Goal: Task Accomplishment & Management: Use online tool/utility

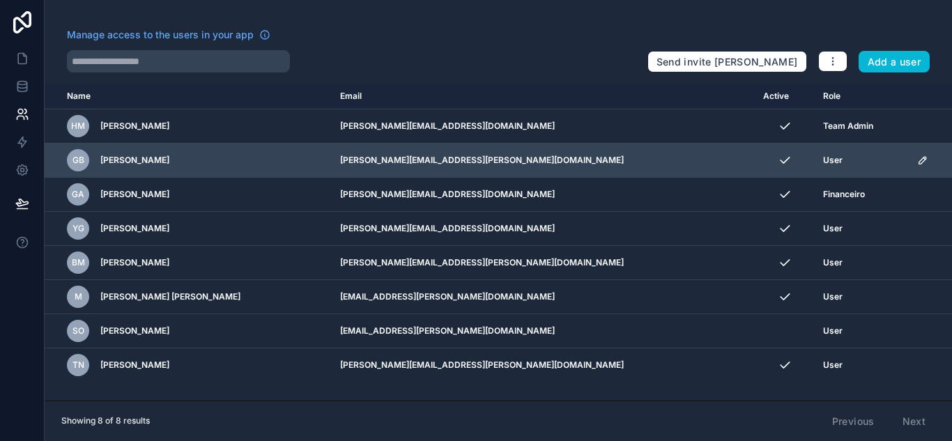
click at [920, 160] on icon "scrollable content" at bounding box center [923, 160] width 7 height 7
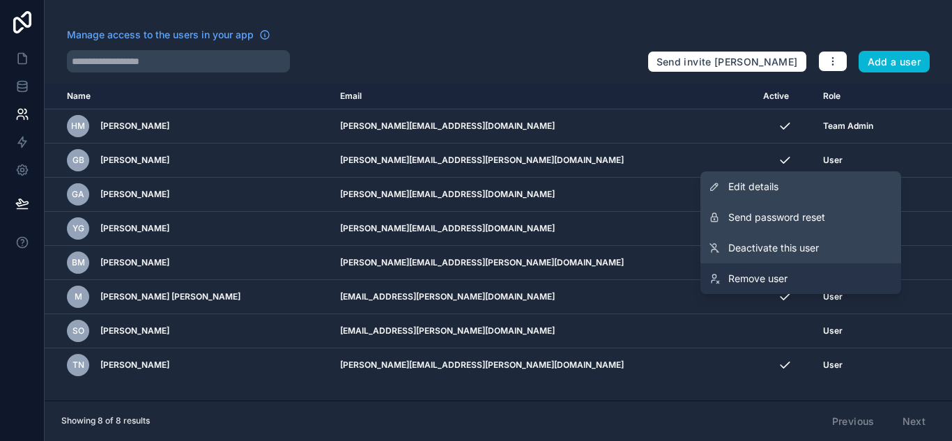
click at [778, 275] on span "Remove user" at bounding box center [757, 279] width 59 height 14
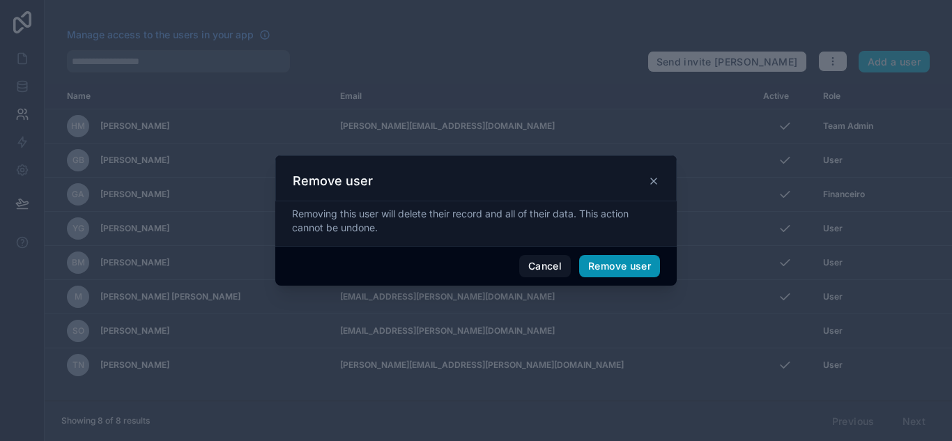
click at [631, 264] on button "Remove user" at bounding box center [619, 266] width 81 height 22
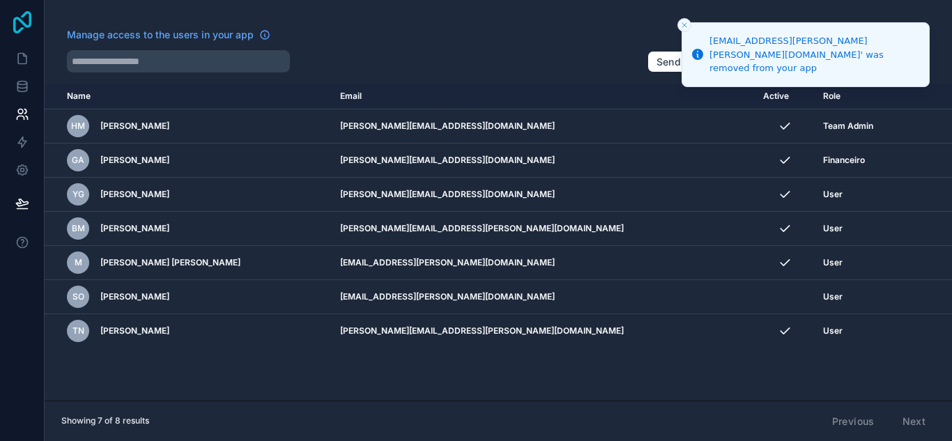
click at [26, 18] on icon at bounding box center [22, 22] width 28 height 22
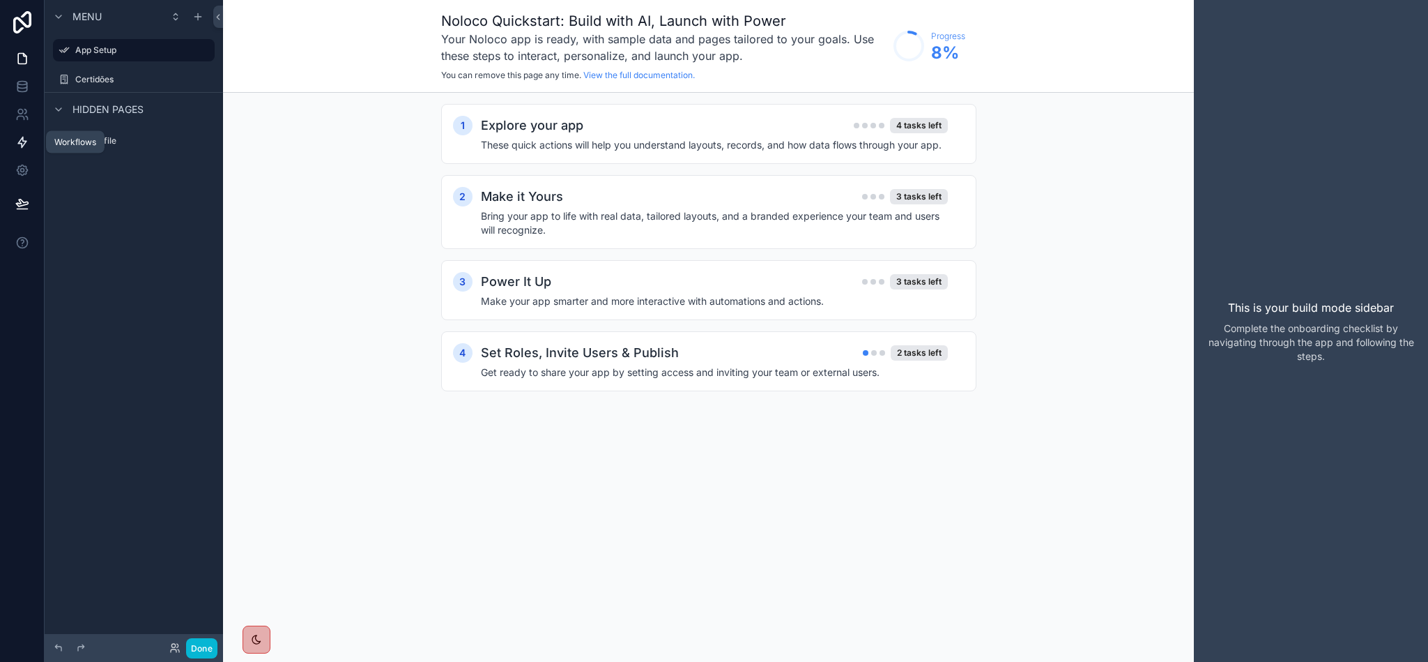
click at [19, 136] on icon at bounding box center [22, 142] width 14 height 14
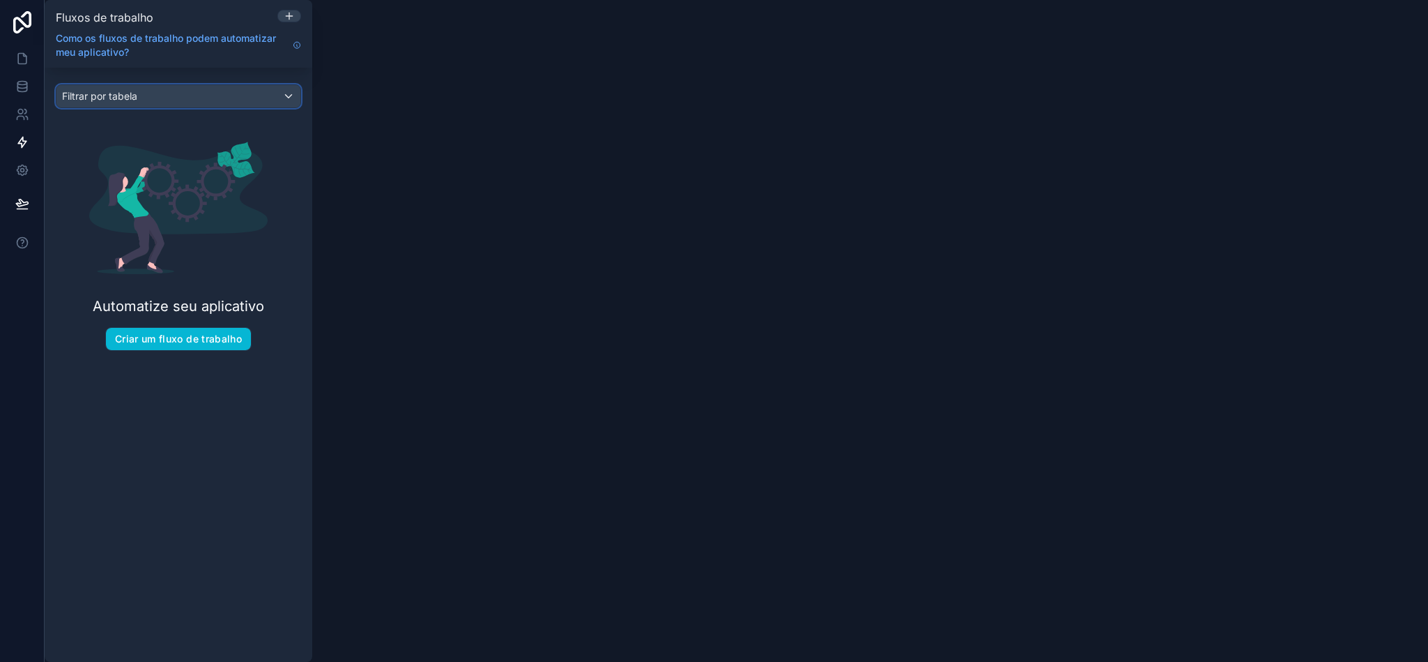
click at [260, 93] on div "Filtrar por tabela" at bounding box center [178, 96] width 244 height 22
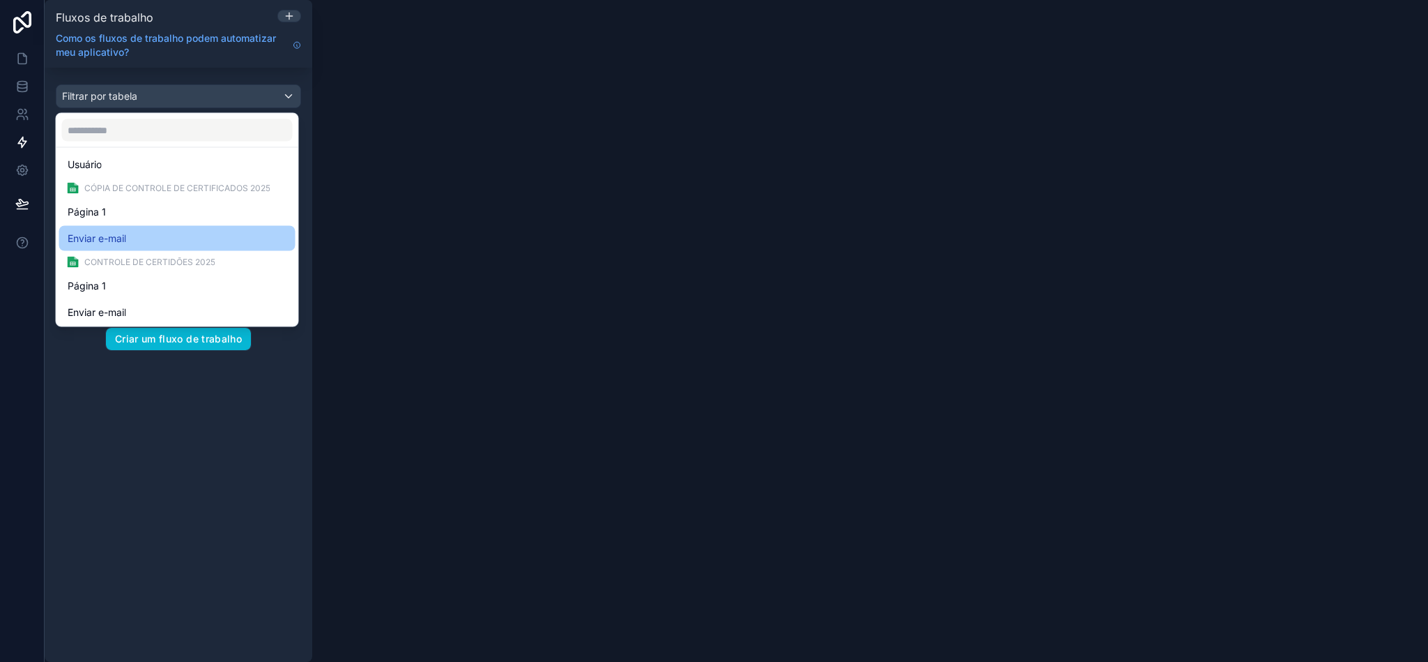
scroll to position [9, 0]
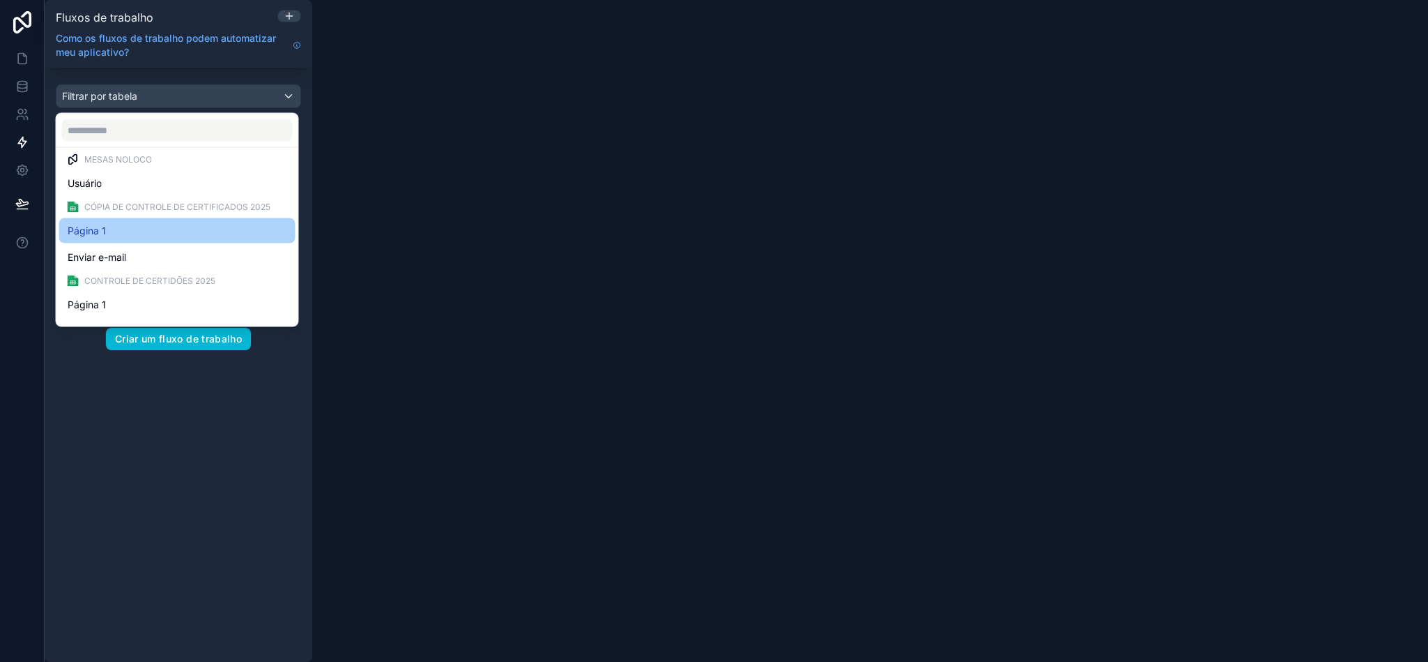
click at [118, 227] on div "Página 1" at bounding box center [178, 230] width 220 height 17
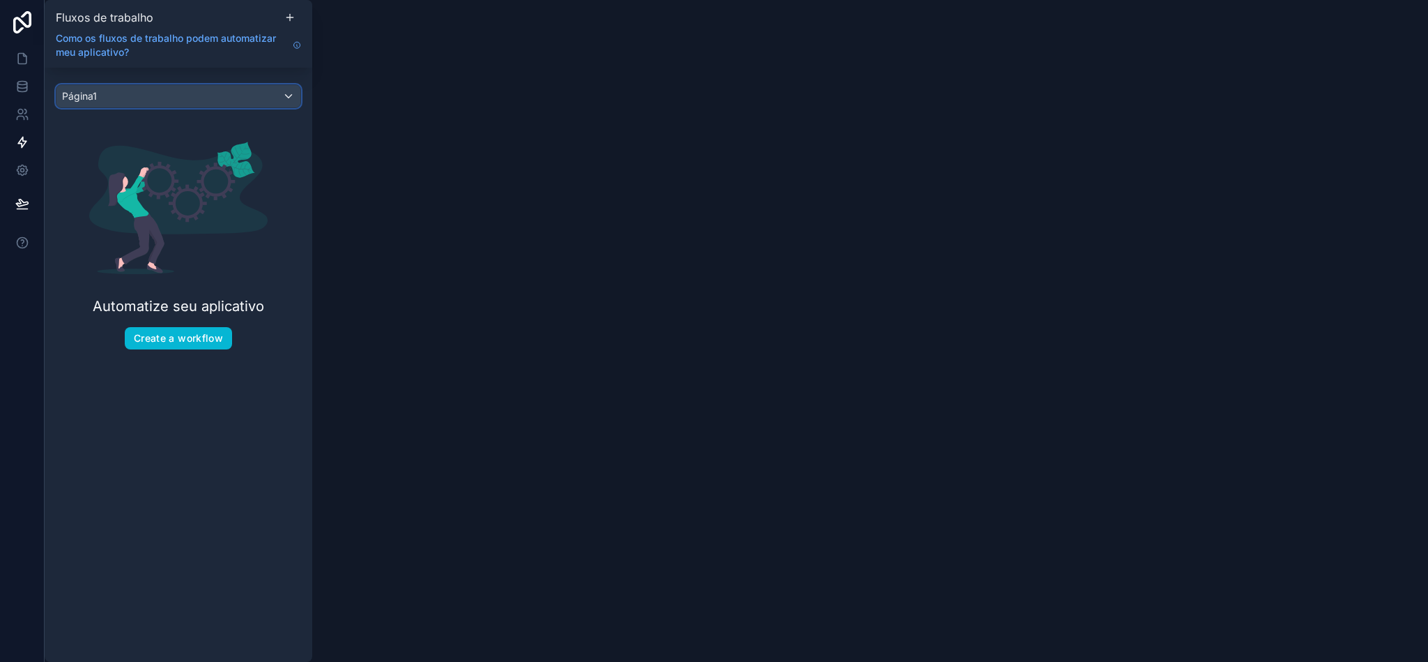
click at [272, 94] on div "Página1" at bounding box center [178, 96] width 244 height 22
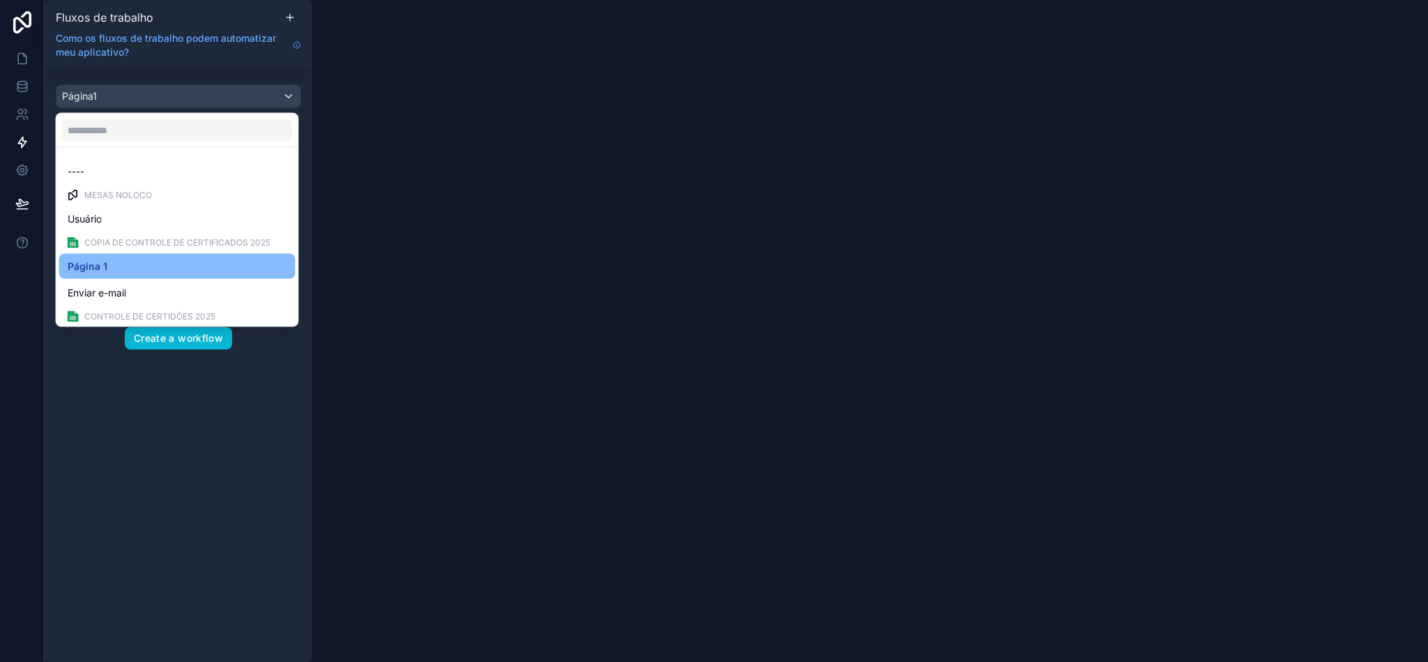
scroll to position [55, 0]
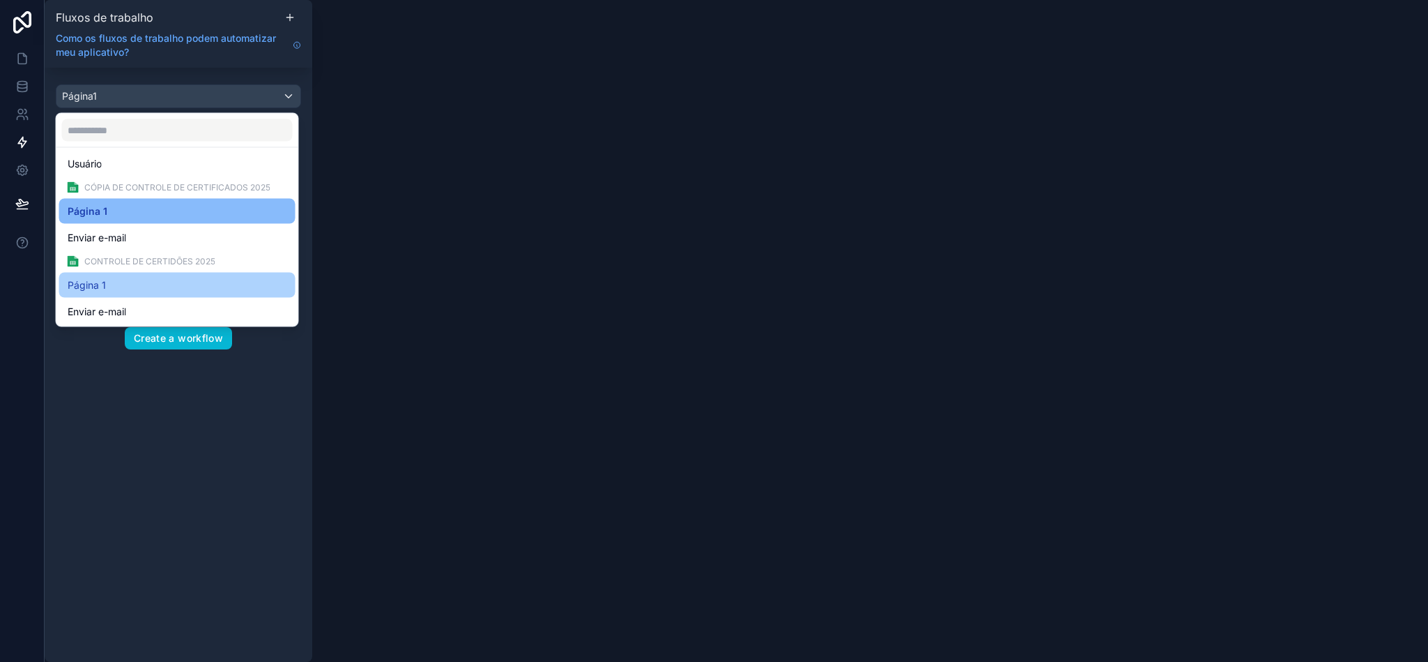
click at [159, 289] on div "Página 1" at bounding box center [178, 285] width 220 height 17
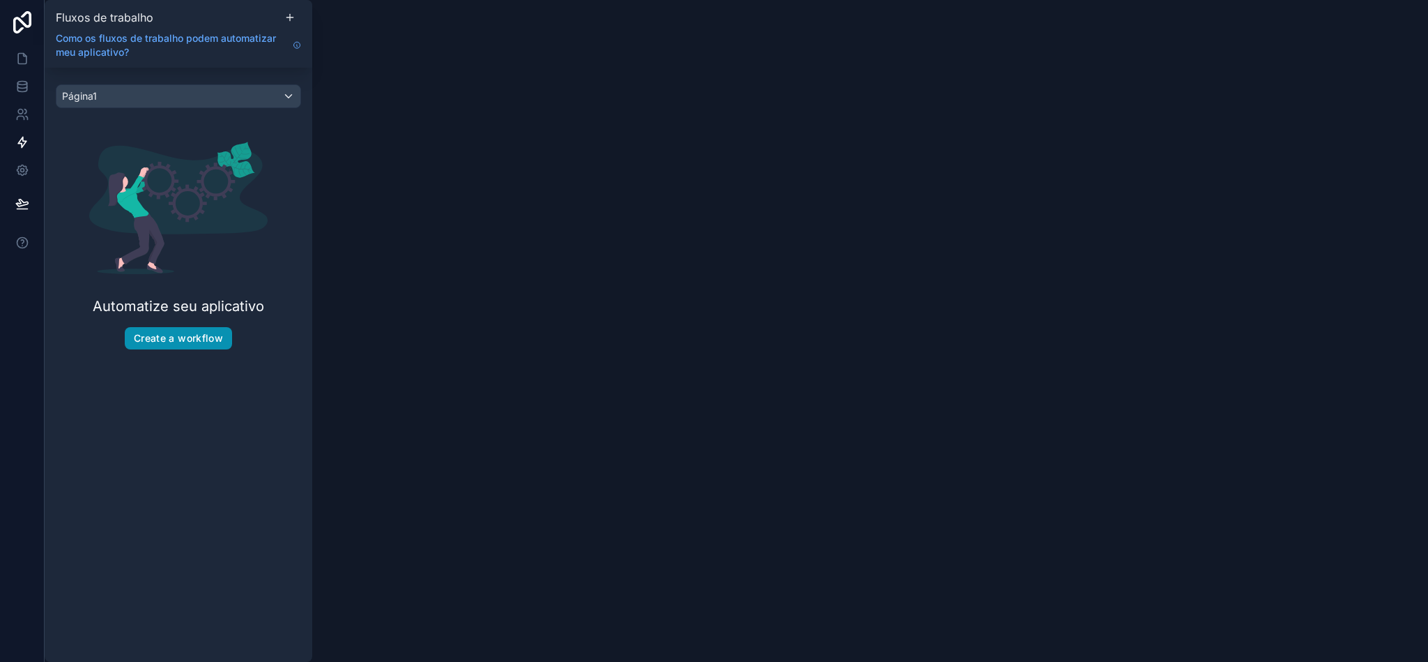
click at [190, 337] on button "Create a workflow" at bounding box center [178, 338] width 107 height 22
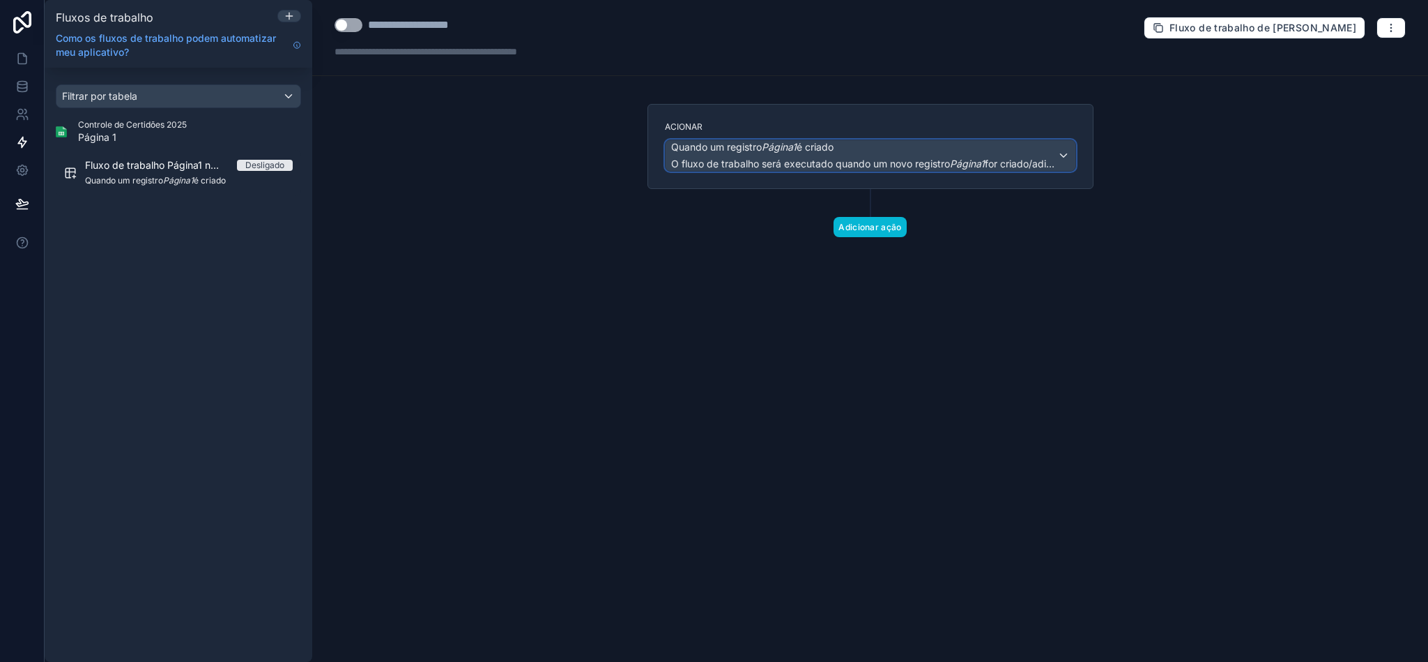
click at [810, 169] on span "O fluxo de trabalho será executado quando um novo registro Página1 for criado/a…" at bounding box center [864, 164] width 386 height 14
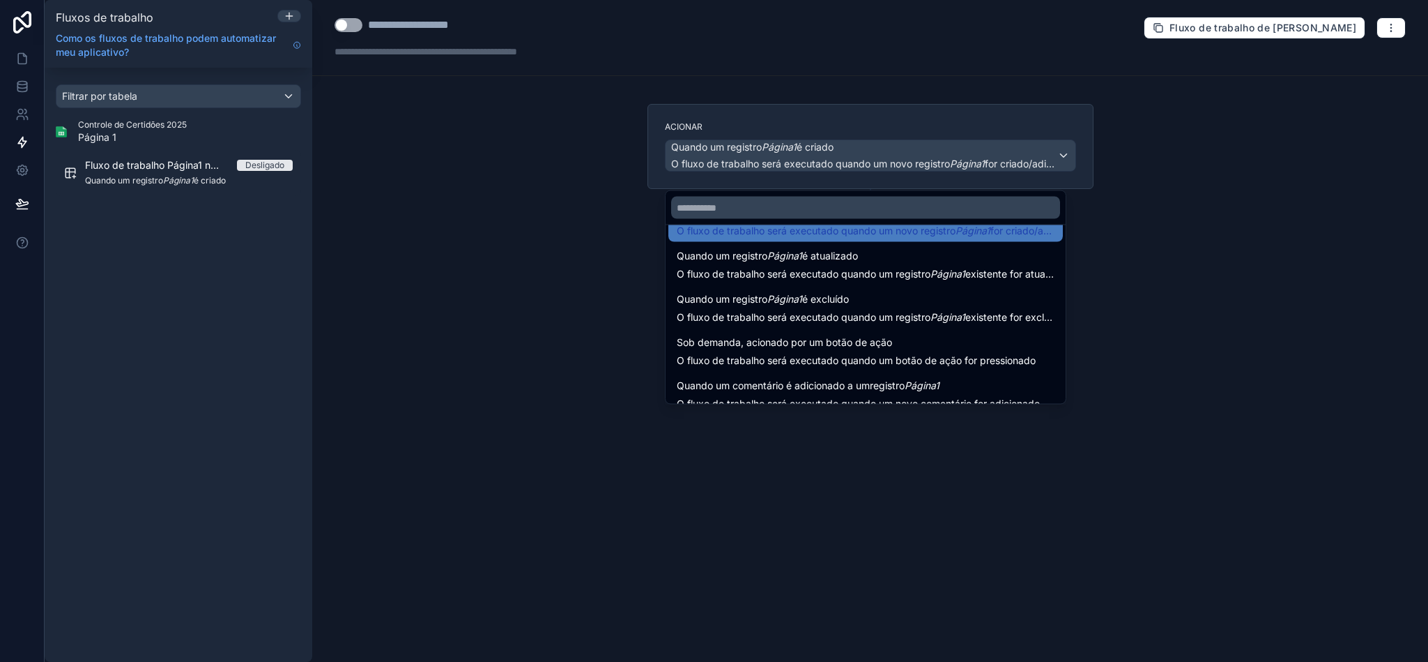
scroll to position [50, 0]
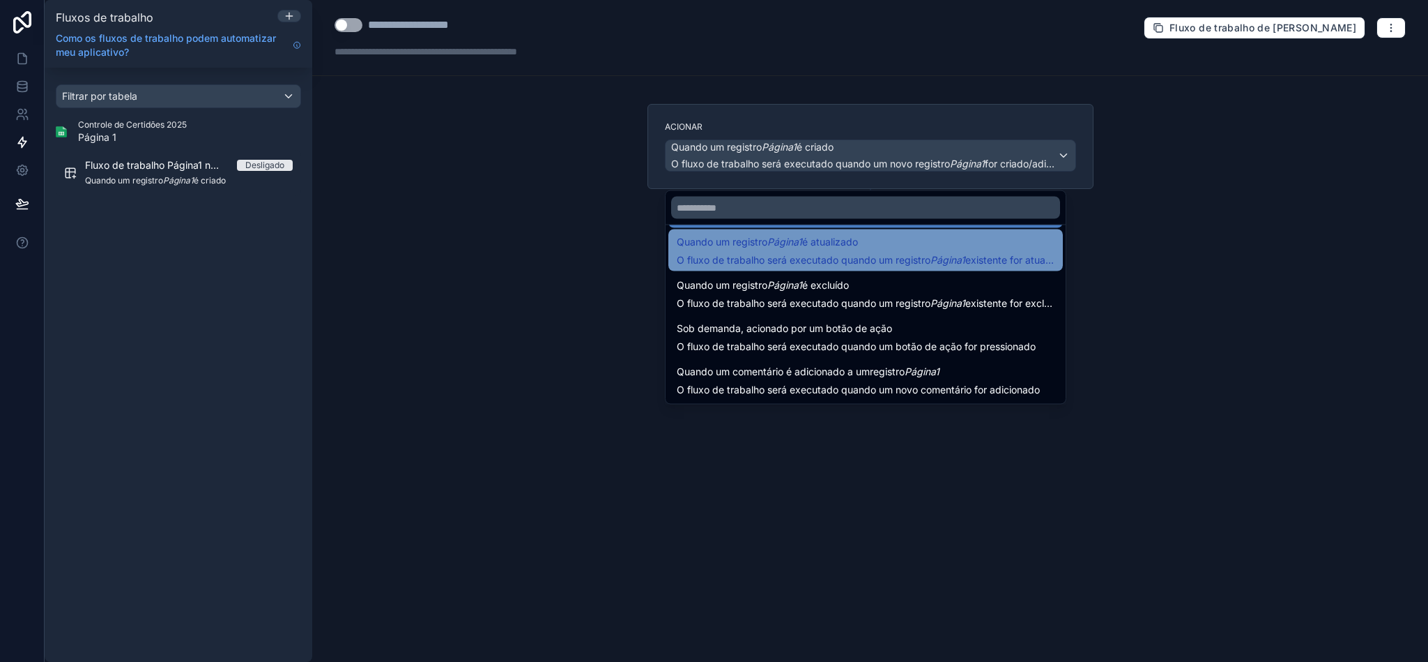
click at [993, 254] on font "existente for atualizado/alterado" at bounding box center [1040, 260] width 148 height 12
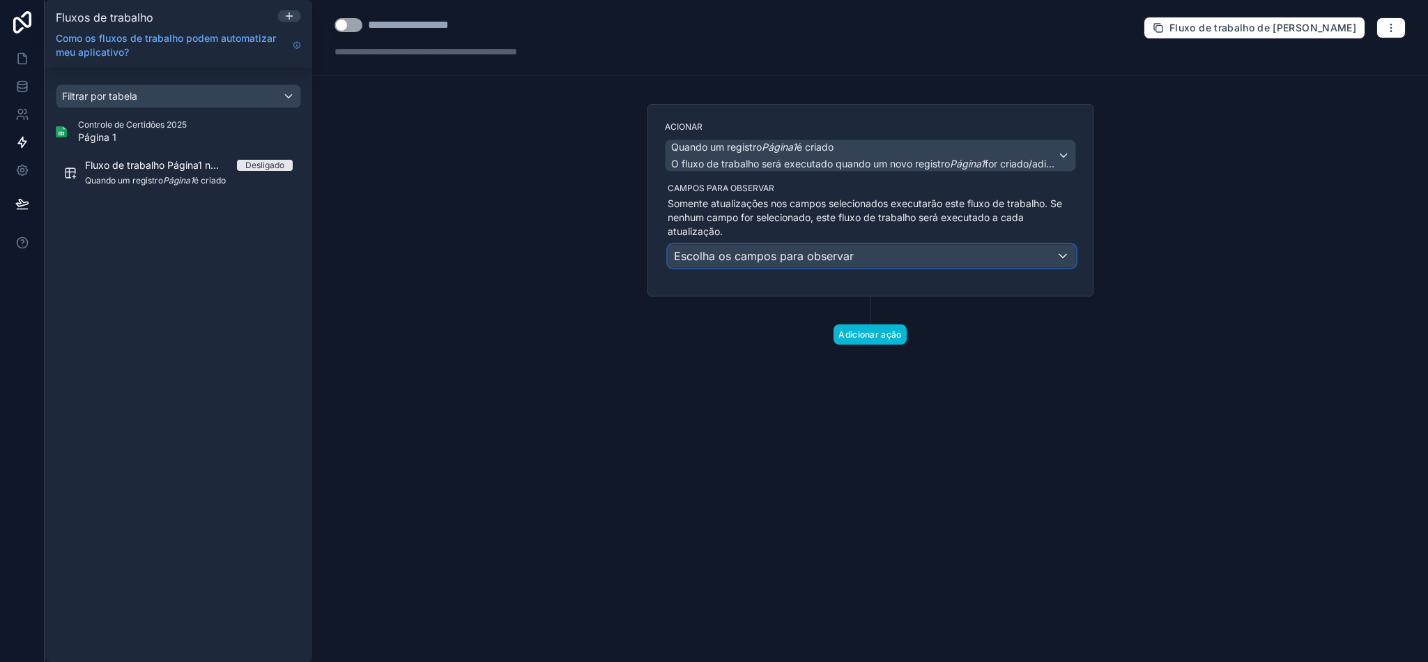
click at [916, 267] on div "Escolha os campos para observar" at bounding box center [872, 256] width 407 height 22
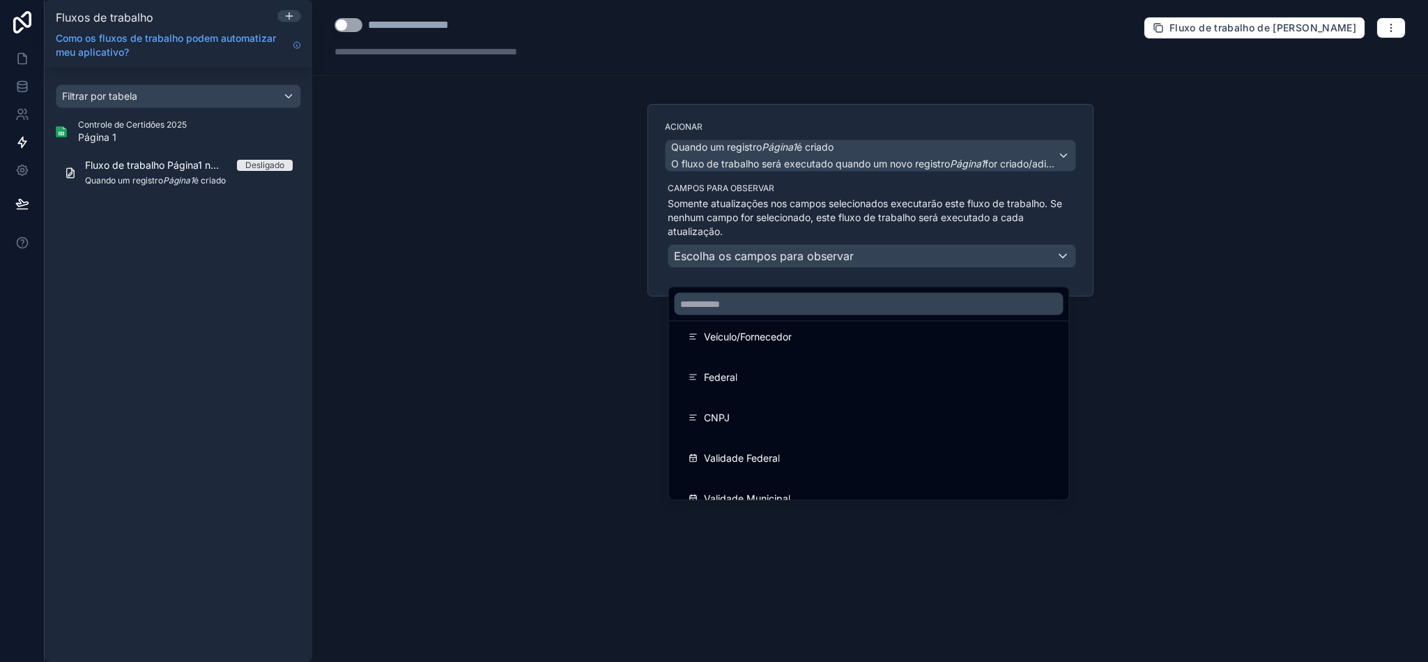
scroll to position [0, 0]
click at [20, 88] on div at bounding box center [714, 331] width 1428 height 662
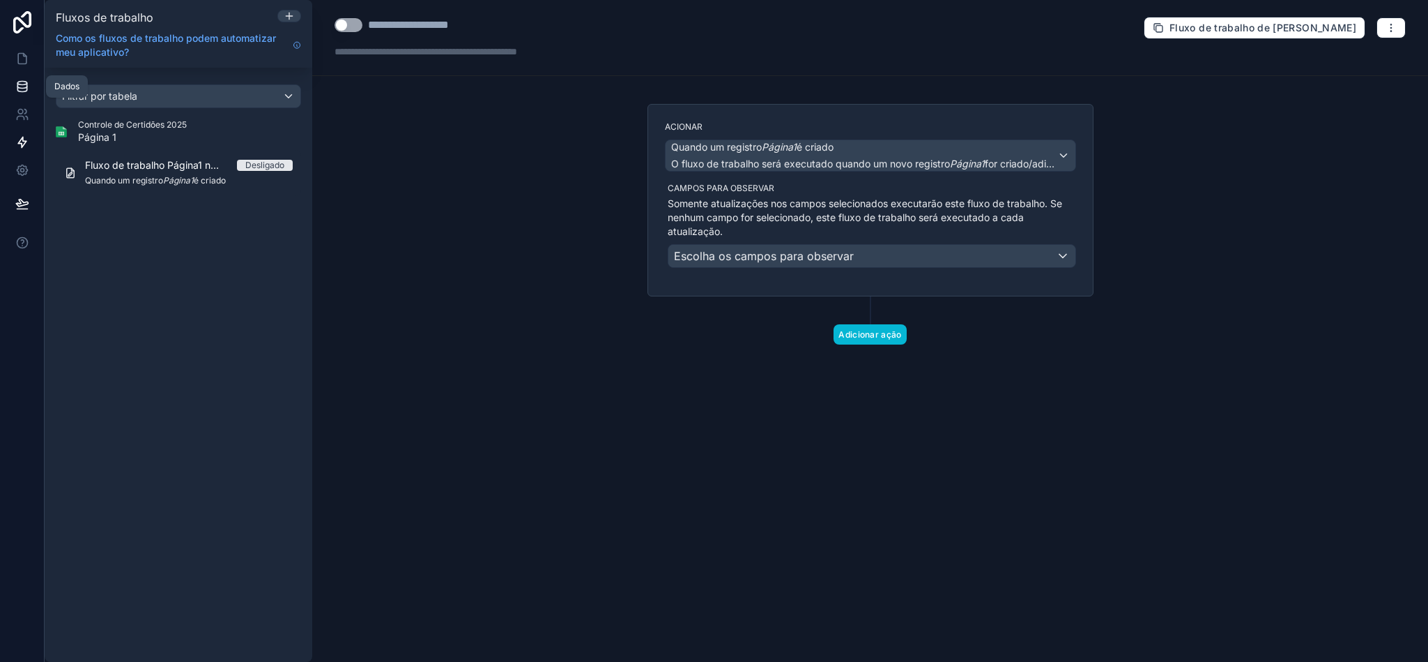
click at [20, 88] on icon at bounding box center [21, 86] width 9 height 6
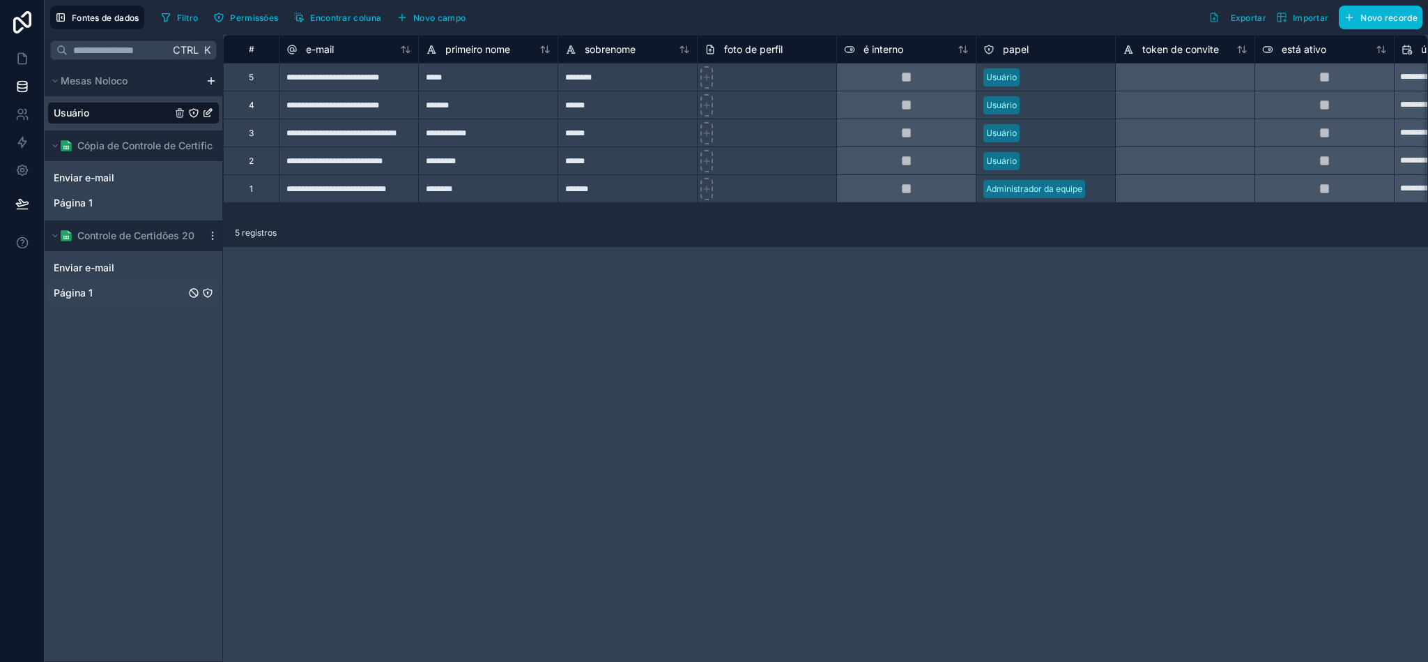
click at [99, 295] on div "Página 1" at bounding box center [133, 293] width 172 height 22
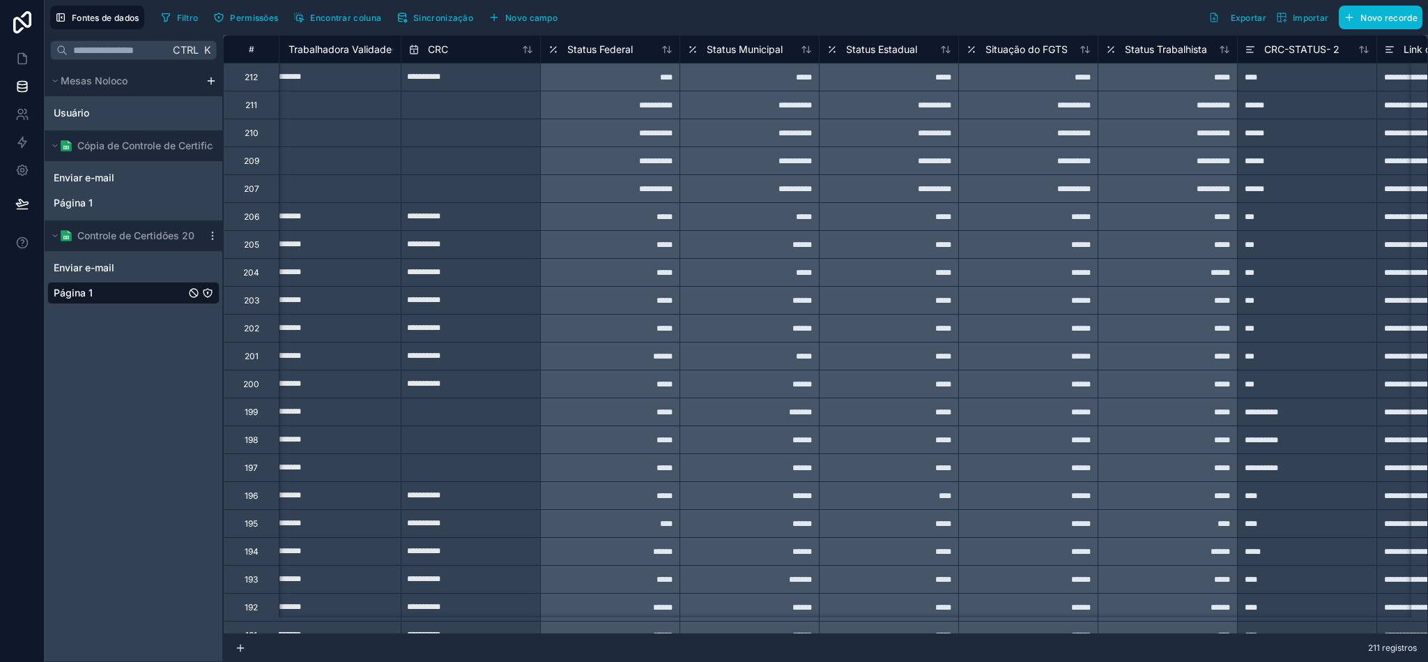
scroll to position [0, 996]
click at [616, 44] on font "Status Federal" at bounding box center [598, 49] width 66 height 12
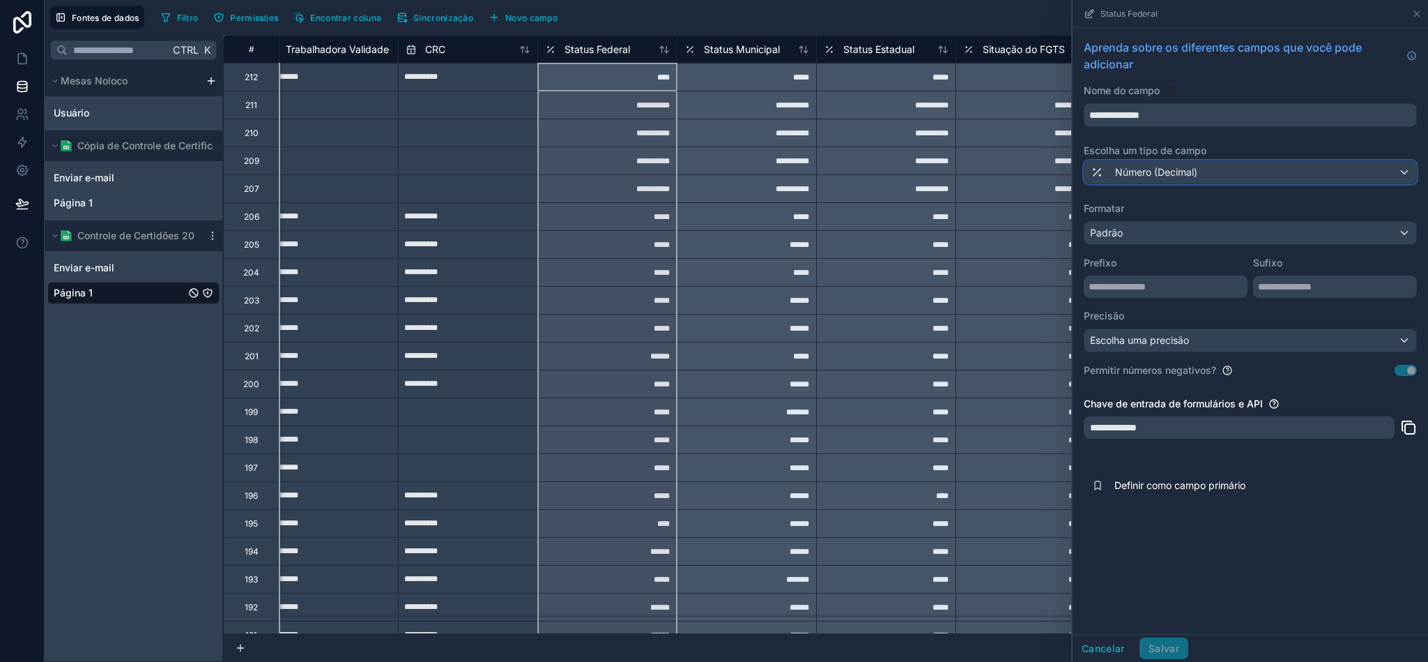
click at [1157, 178] on font "Número (Decimal)" at bounding box center [1156, 172] width 82 height 14
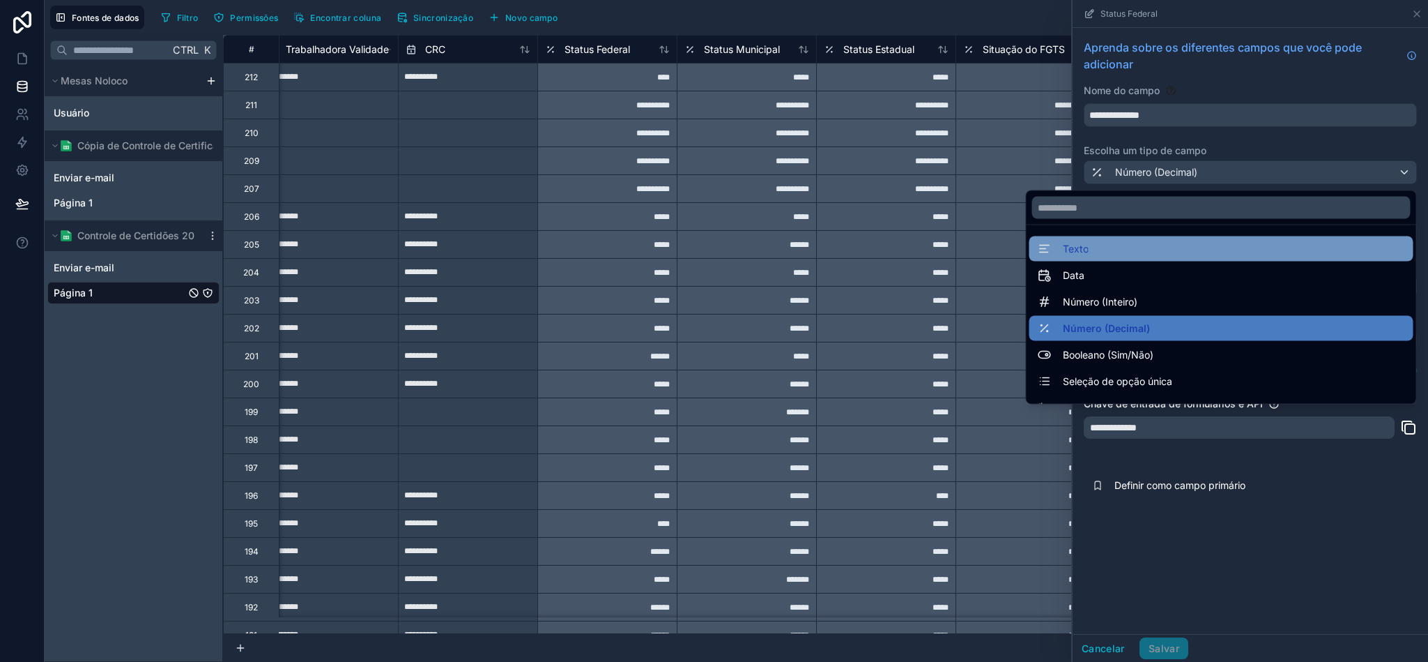
click at [1105, 247] on div "Texto" at bounding box center [1221, 249] width 367 height 17
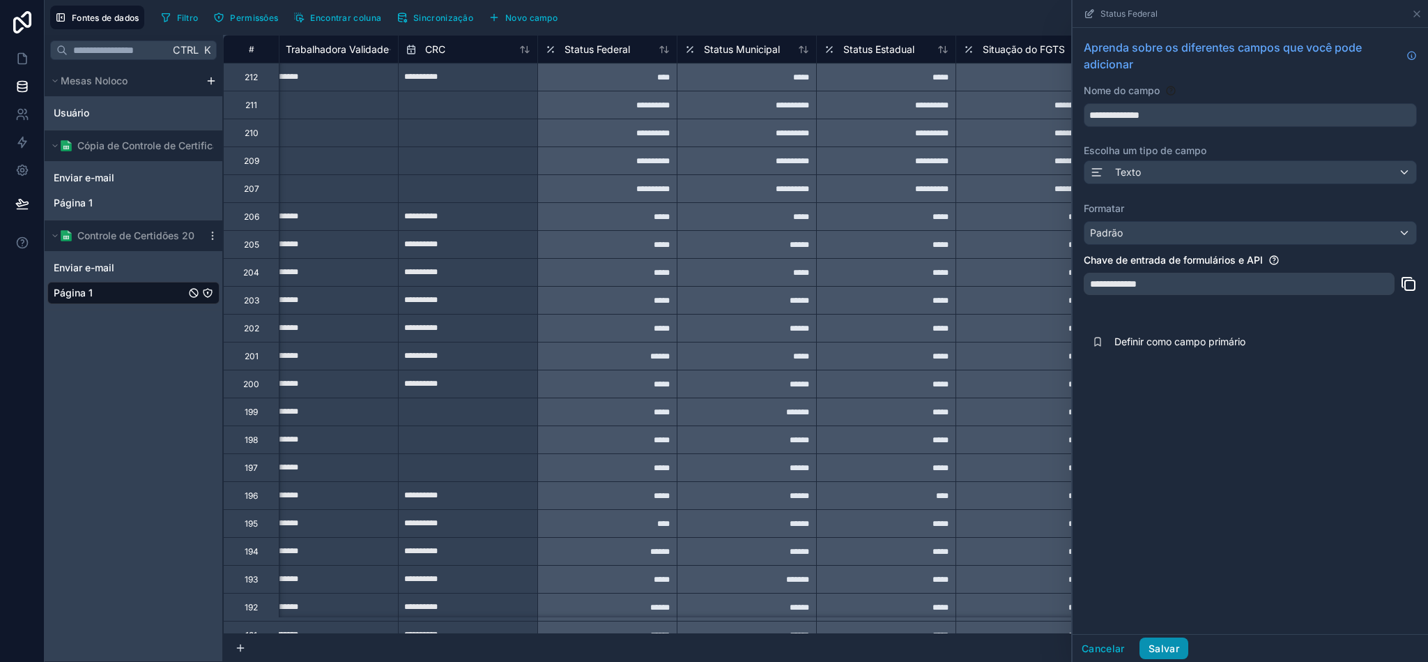
click at [1163, 651] on font "Salvar" at bounding box center [1164, 648] width 31 height 12
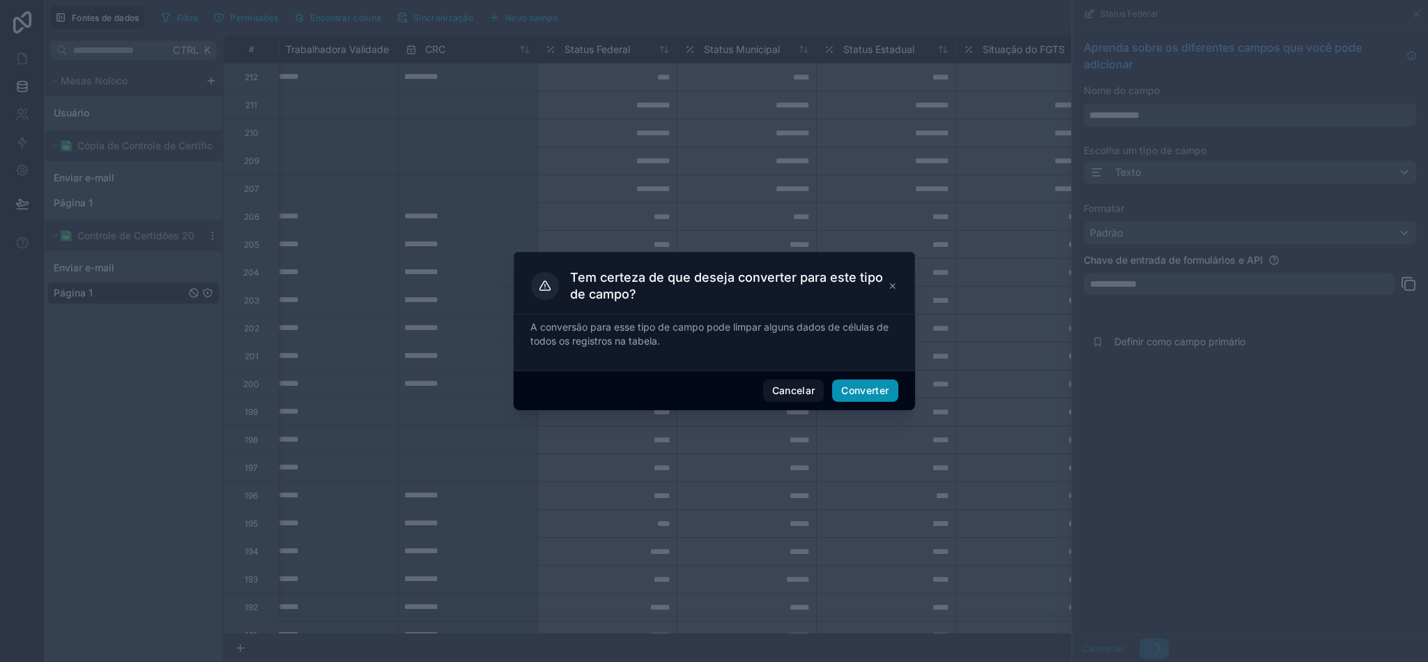
click at [876, 383] on button "Converter" at bounding box center [865, 390] width 66 height 22
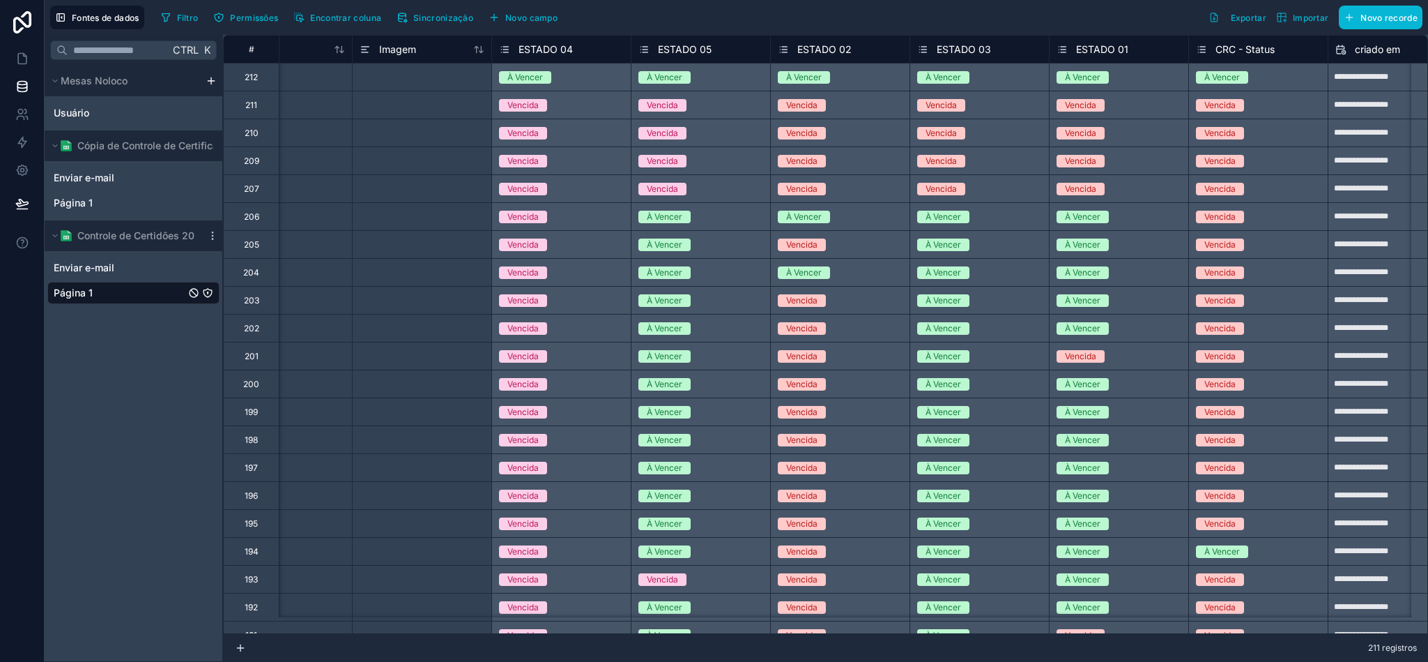
scroll to position [0, 2508]
